Goal: Transaction & Acquisition: Purchase product/service

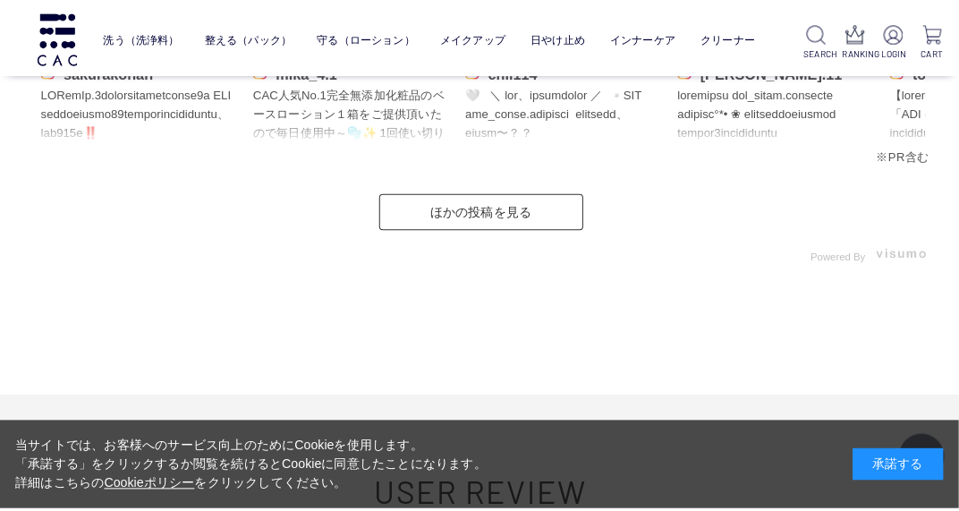
scroll to position [9335, 0]
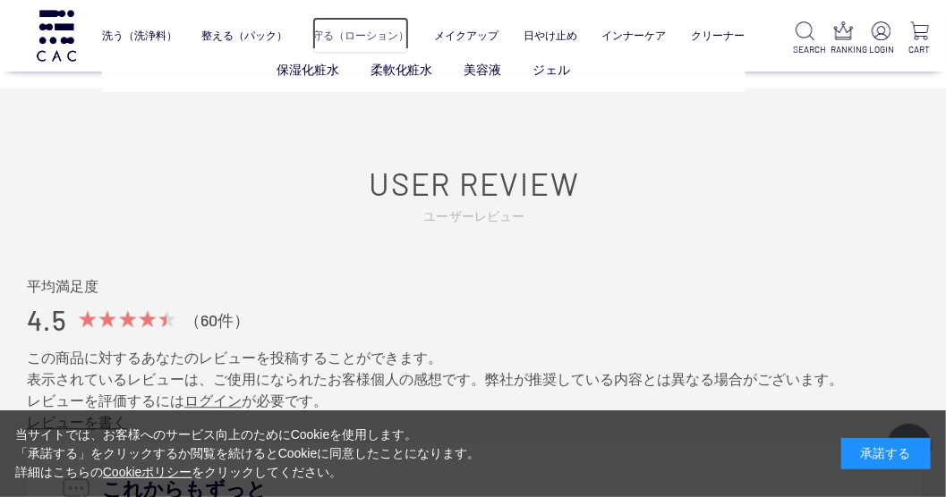
click at [400, 32] on link "守る（ローション）" at bounding box center [360, 36] width 97 height 38
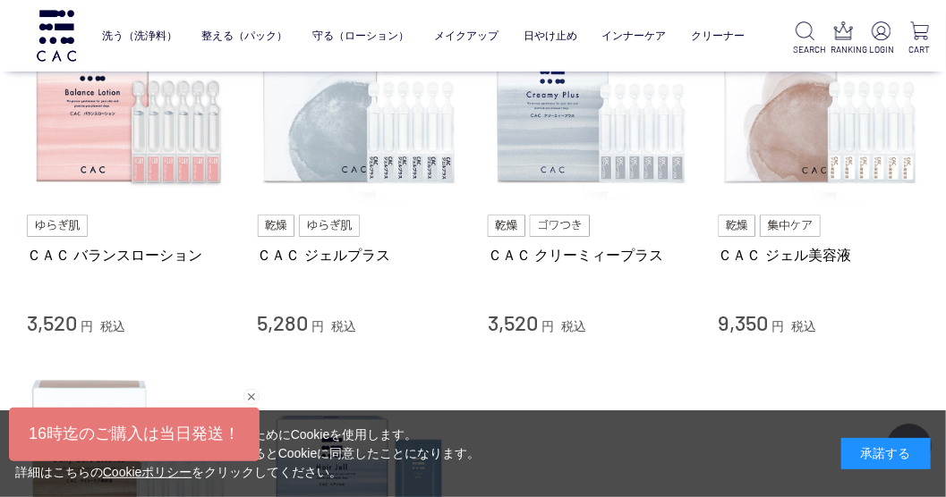
scroll to position [775, 0]
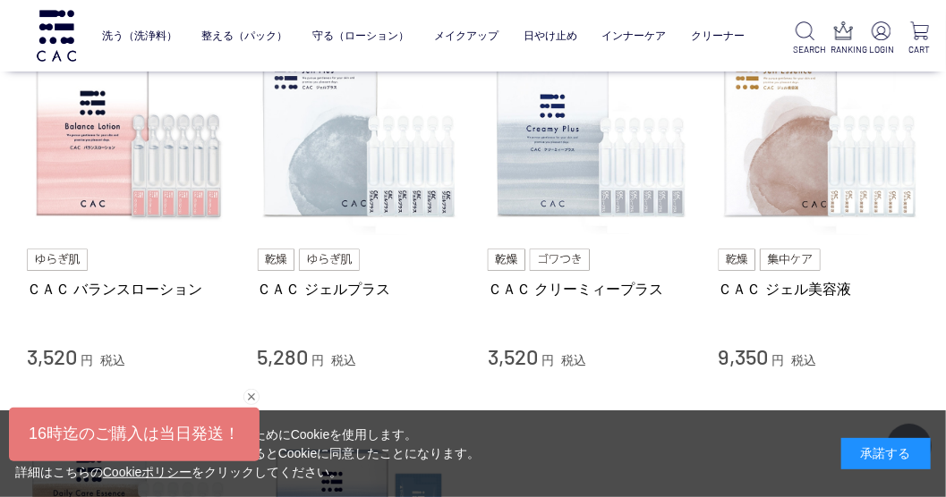
click at [344, 271] on img at bounding box center [329, 260] width 61 height 21
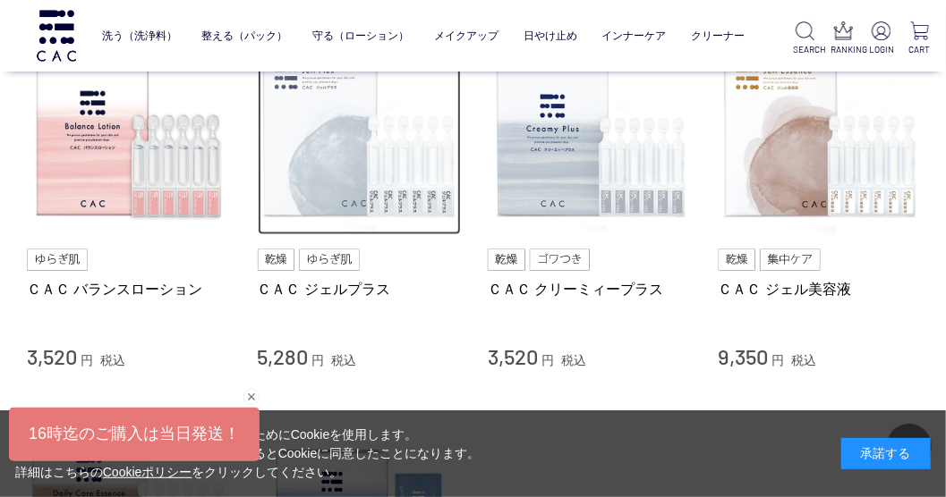
click at [354, 200] on img at bounding box center [360, 134] width 204 height 204
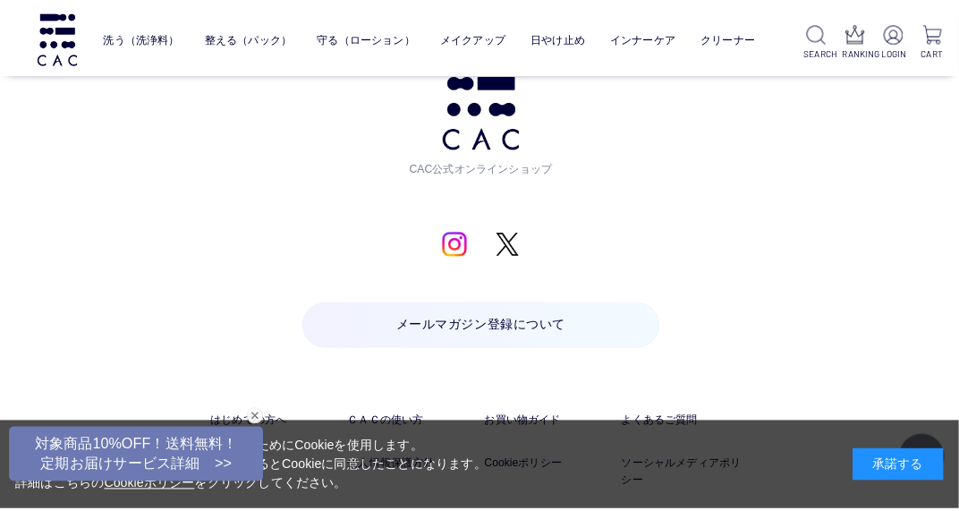
scroll to position [3132, 0]
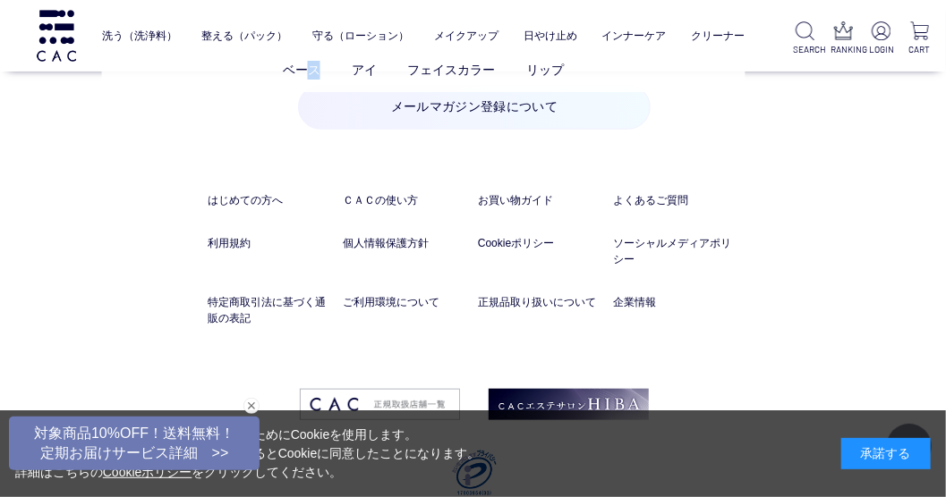
click at [312, 60] on ul "ベース アイ フェイスカラー リップ" at bounding box center [423, 70] width 643 height 44
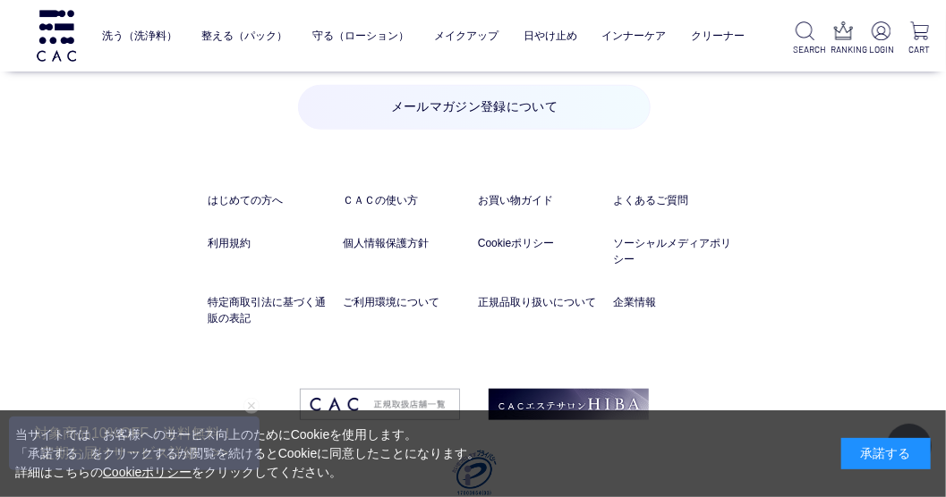
drag, startPoint x: 311, startPoint y: 60, endPoint x: 293, endPoint y: 69, distance: 20.8
click at [293, 69] on div "洗う（洗浄料） 液体洗浄料 パウダー洗浄料 泡洗顔料 グッズ 整える（パック） フェイスパック ヘアパック 守る（ローション） 保湿化粧水 柔軟化粧水 美容液…" at bounding box center [378, 36] width 757 height 72
click at [314, 71] on link "ベース" at bounding box center [302, 70] width 38 height 14
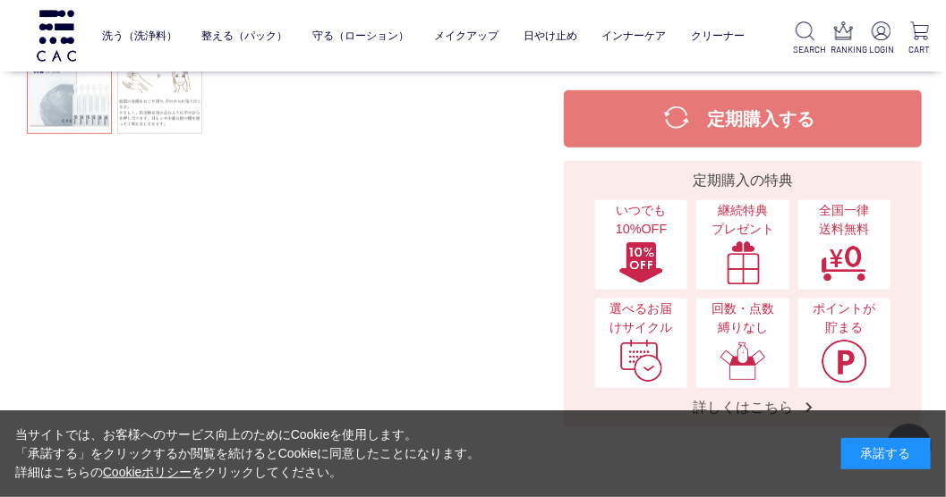
scroll to position [477, 0]
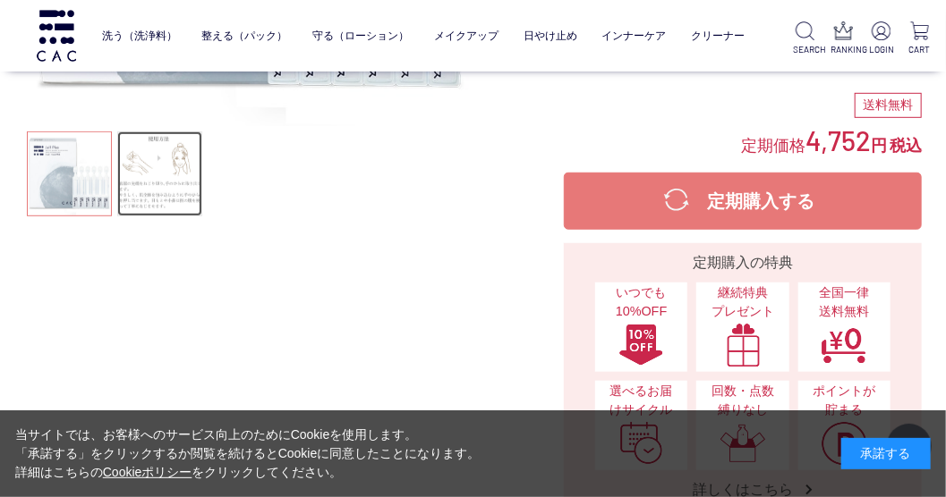
click at [164, 197] on link at bounding box center [159, 174] width 85 height 85
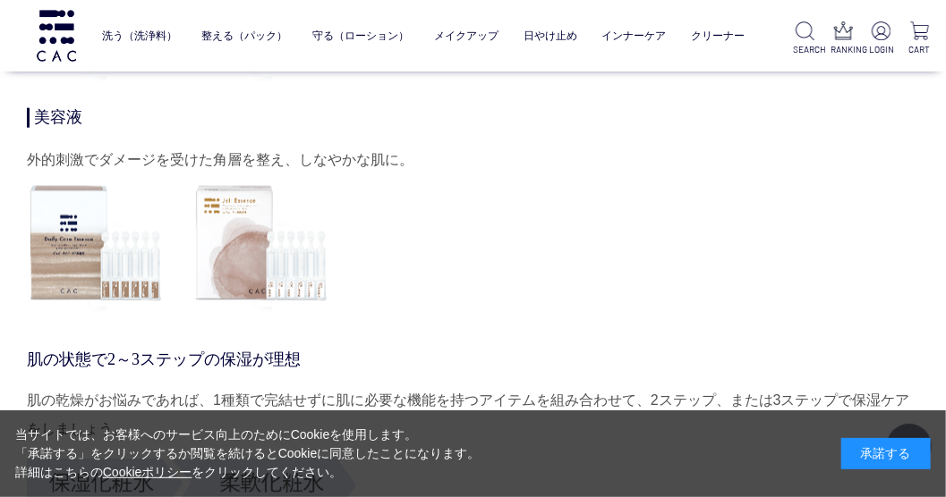
scroll to position [5995, 0]
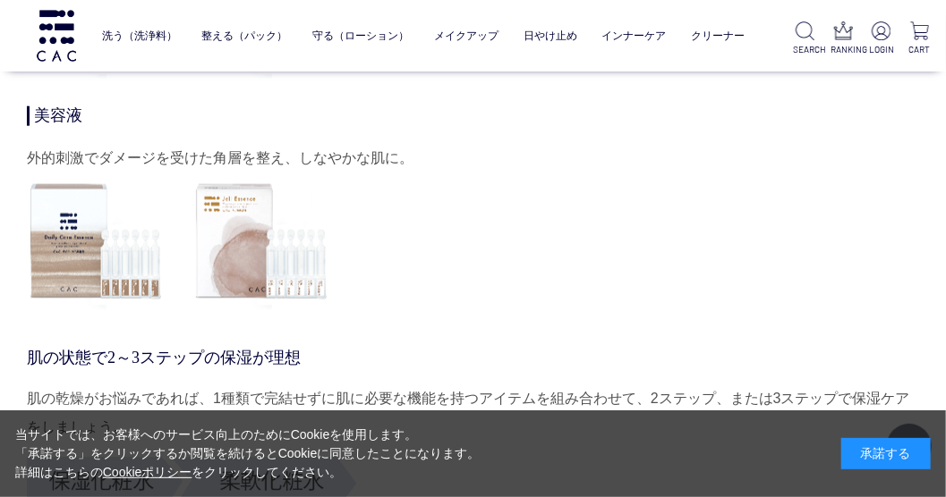
click at [115, 80] on img at bounding box center [96, 11] width 138 height 138
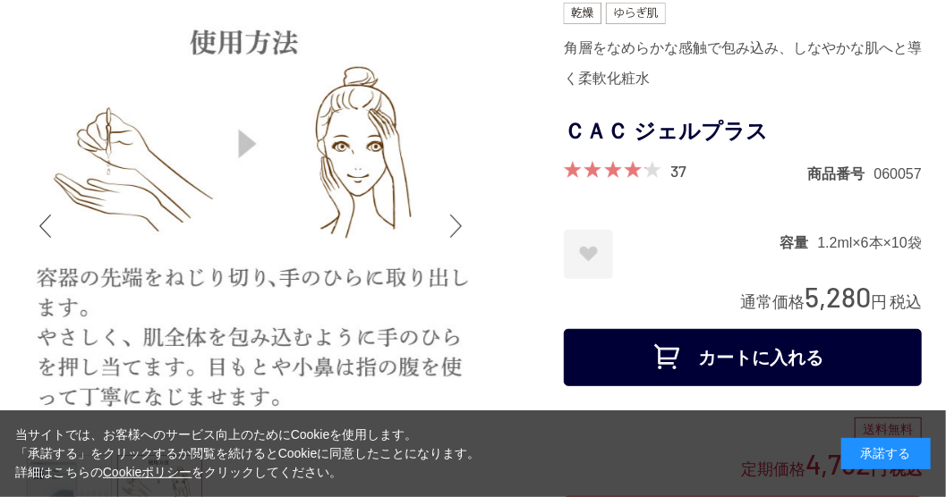
scroll to position [0, 0]
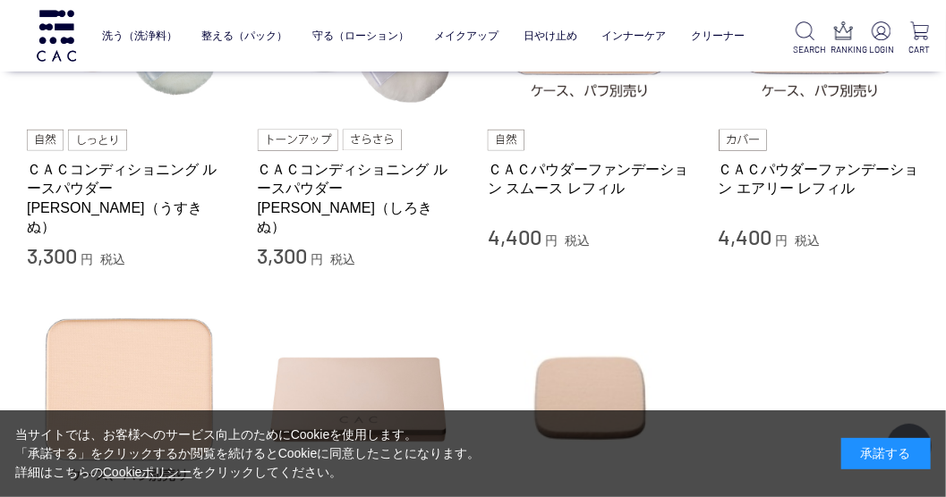
scroll to position [745, 0]
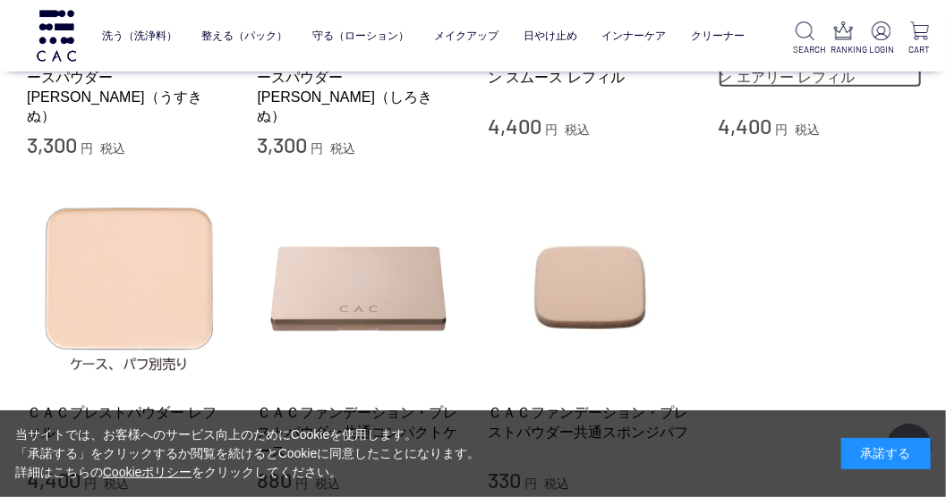
click at [760, 88] on link "ＣＡＣパウダーファンデーション エアリー レフィル" at bounding box center [821, 68] width 204 height 38
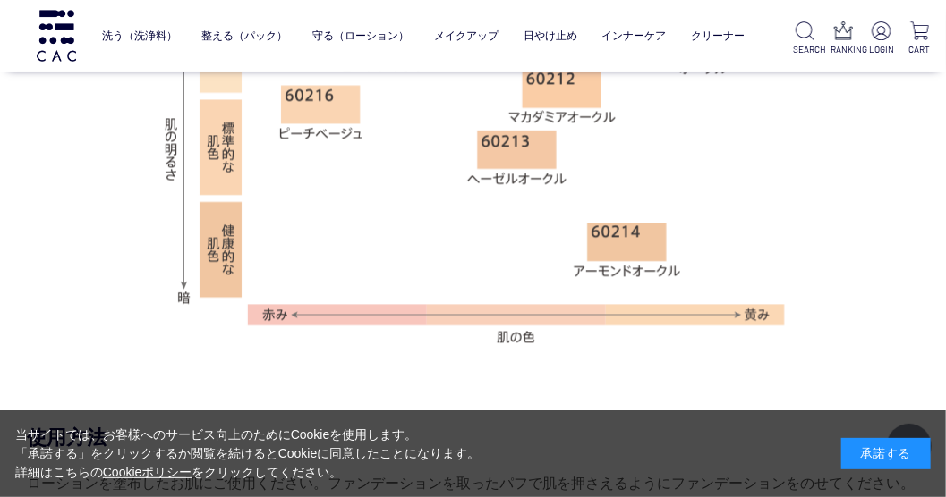
scroll to position [1432, 0]
